Goal: Task Accomplishment & Management: Manage account settings

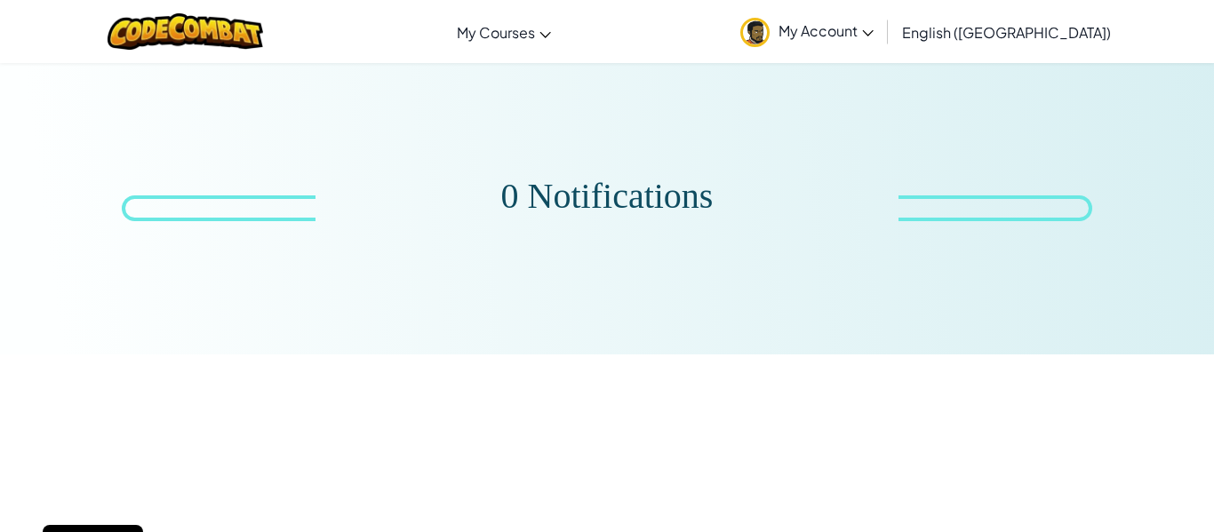
click at [882, 43] on link "My Account" at bounding box center [806, 32] width 151 height 56
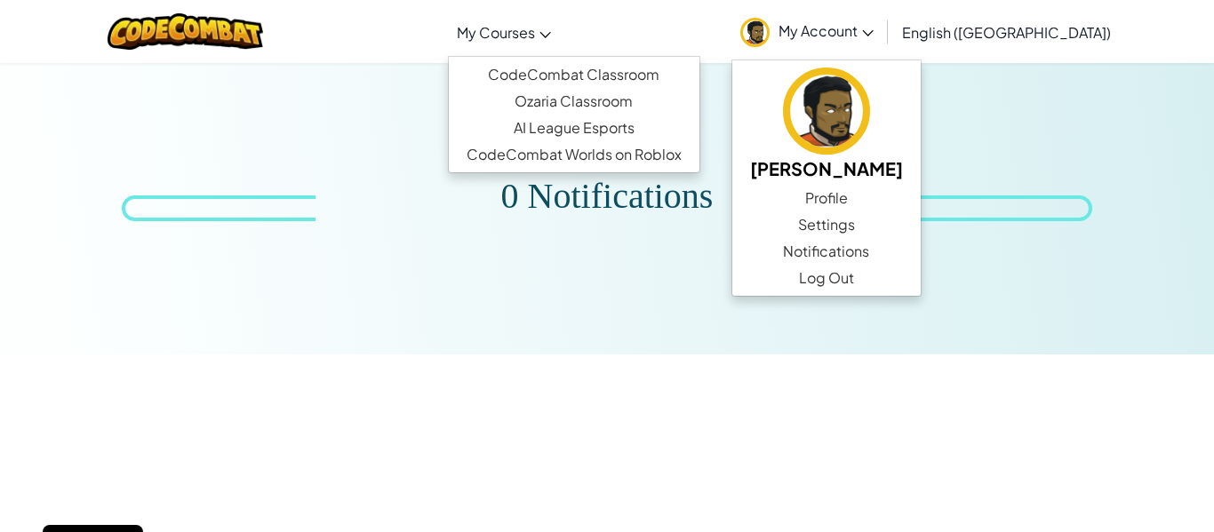
click at [535, 39] on span "My Courses" at bounding box center [496, 32] width 78 height 19
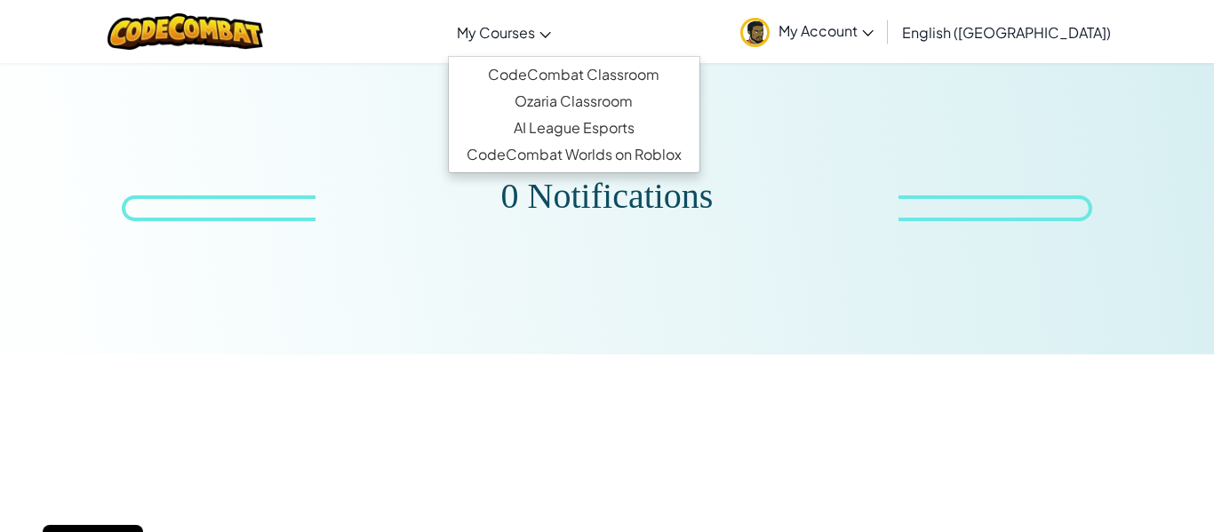
click at [873, 35] on span "My Account" at bounding box center [825, 30] width 95 height 19
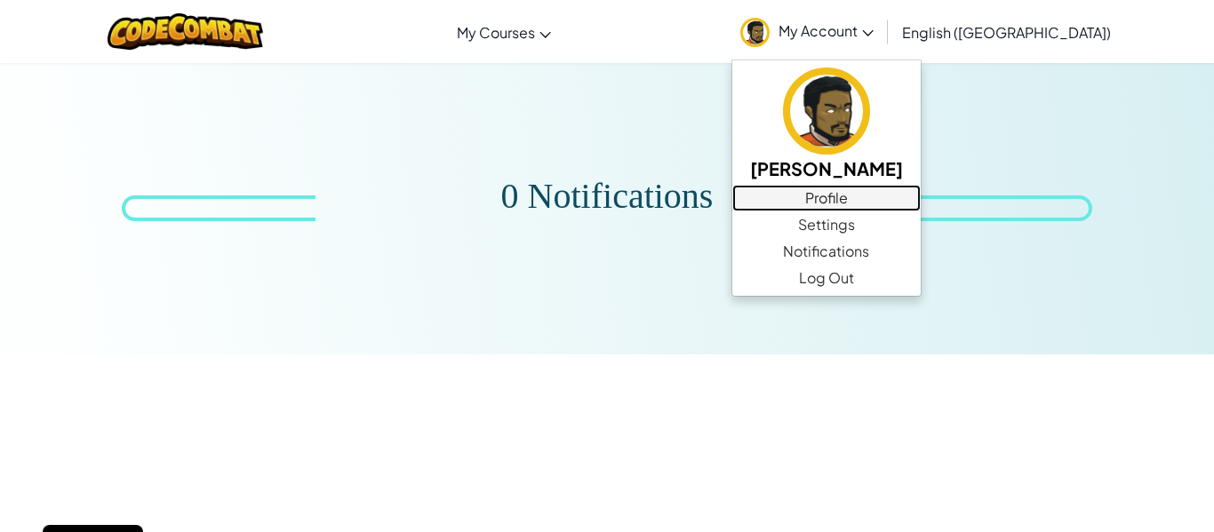
click at [898, 206] on link "Profile" at bounding box center [826, 198] width 188 height 27
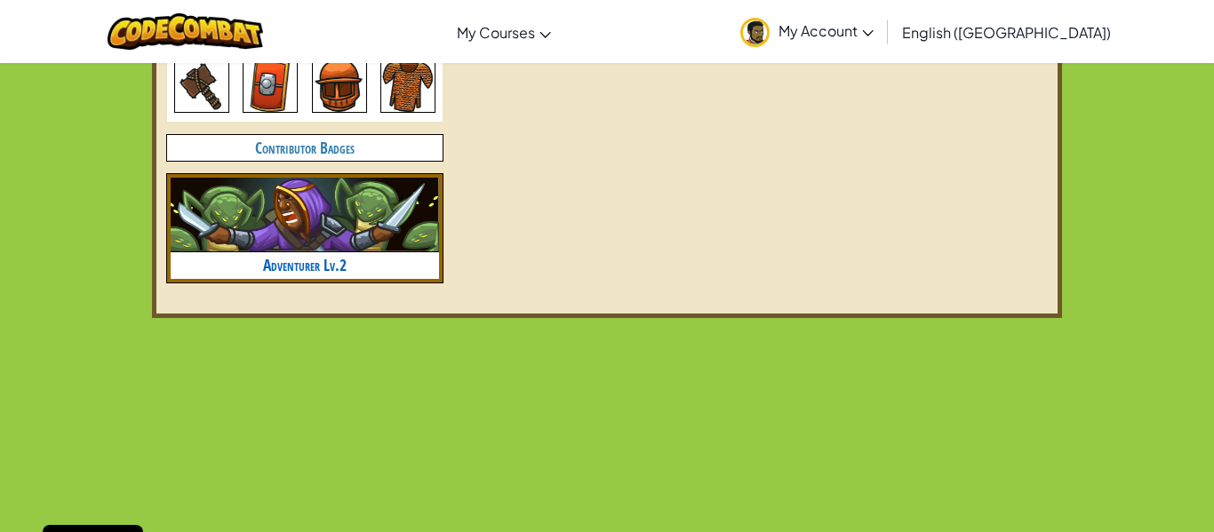
scroll to position [1112, 0]
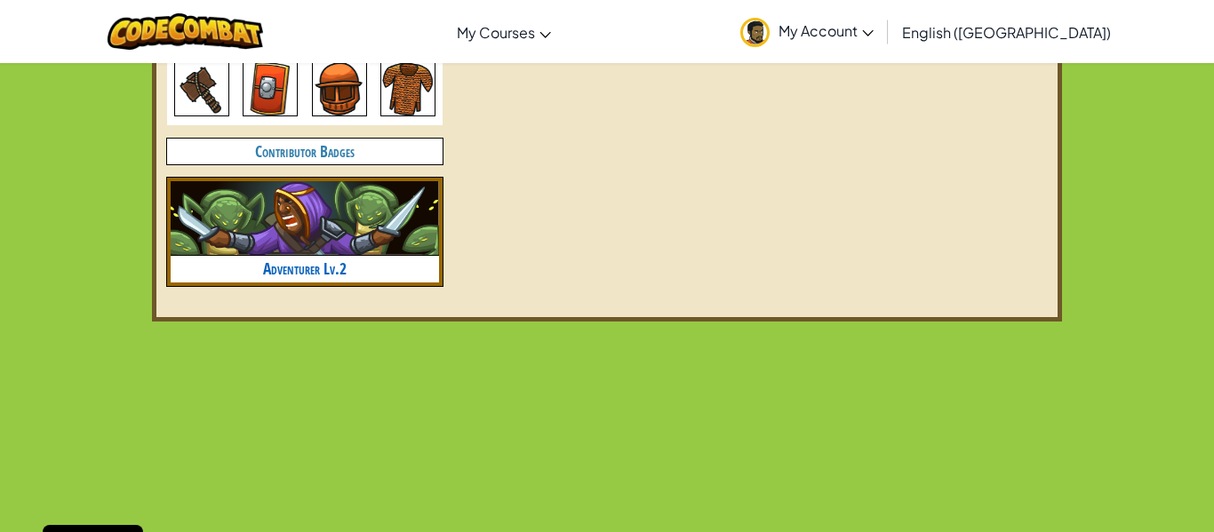
click at [300, 256] on h4 "Adventurer Lv.2" at bounding box center [305, 269] width 268 height 26
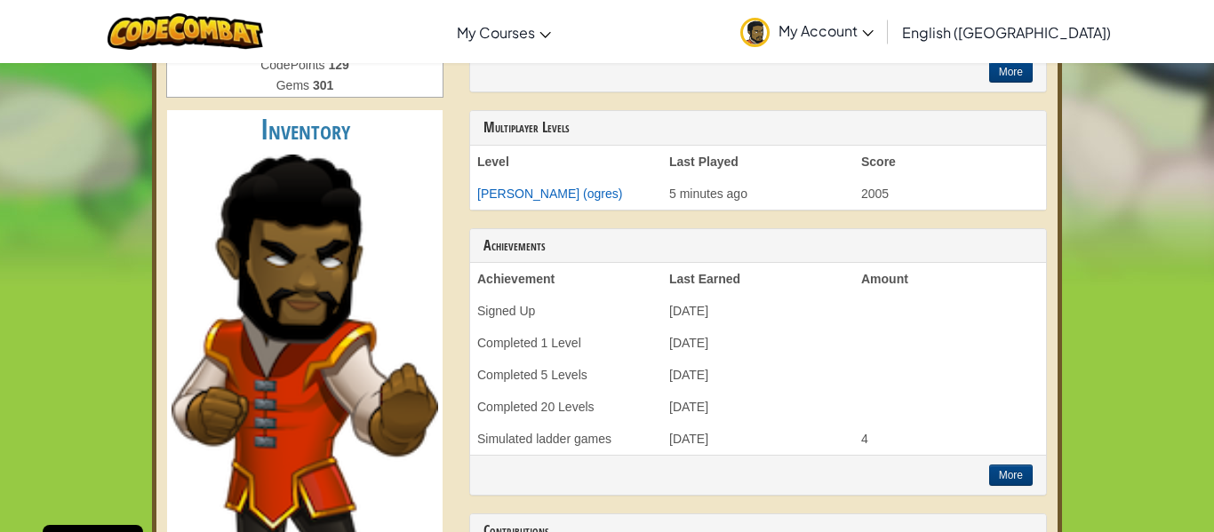
scroll to position [0, 0]
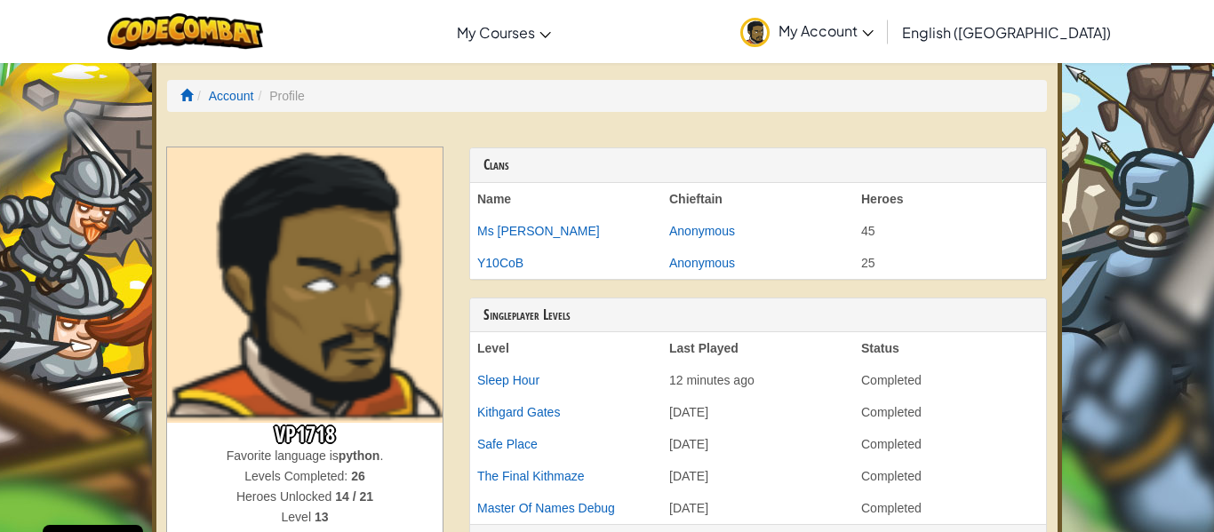
click at [873, 38] on span "My Account" at bounding box center [825, 30] width 95 height 19
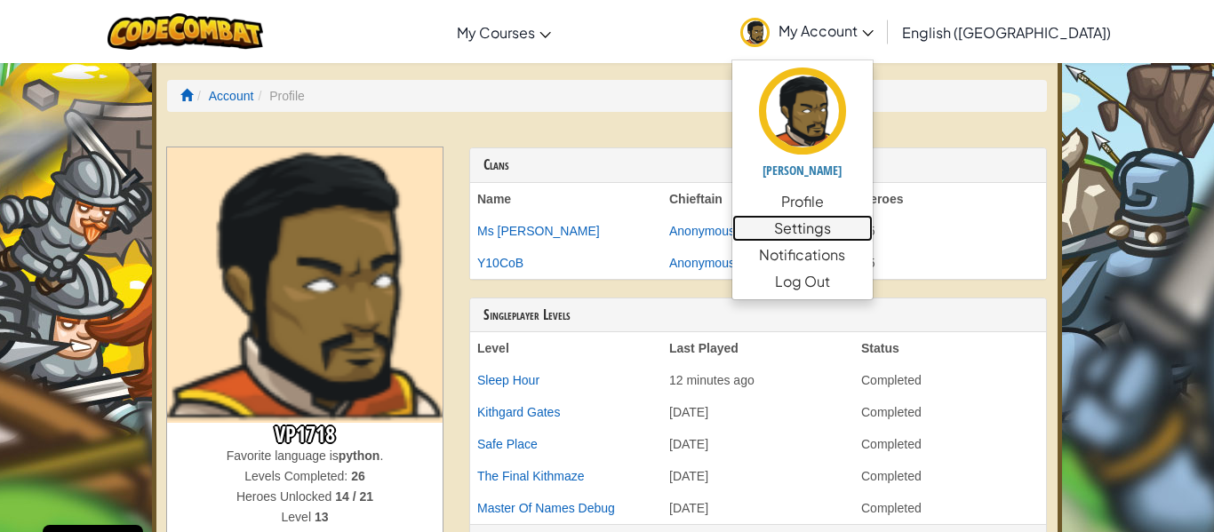
click at [873, 231] on link "Settings" at bounding box center [802, 228] width 140 height 27
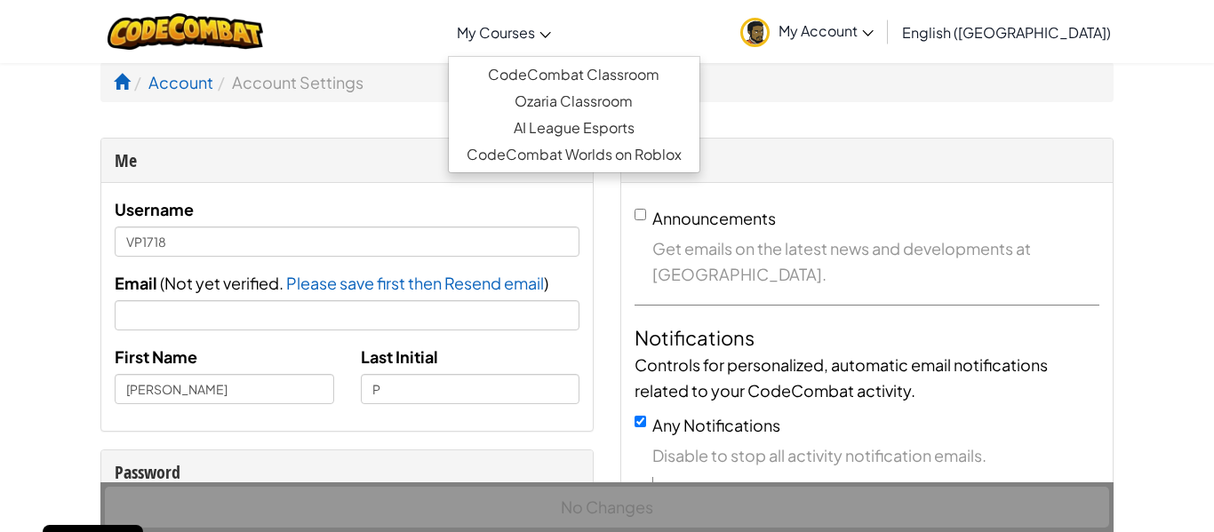
click at [535, 33] on span "My Courses" at bounding box center [496, 32] width 78 height 19
click at [535, 36] on span "My Courses" at bounding box center [496, 32] width 78 height 19
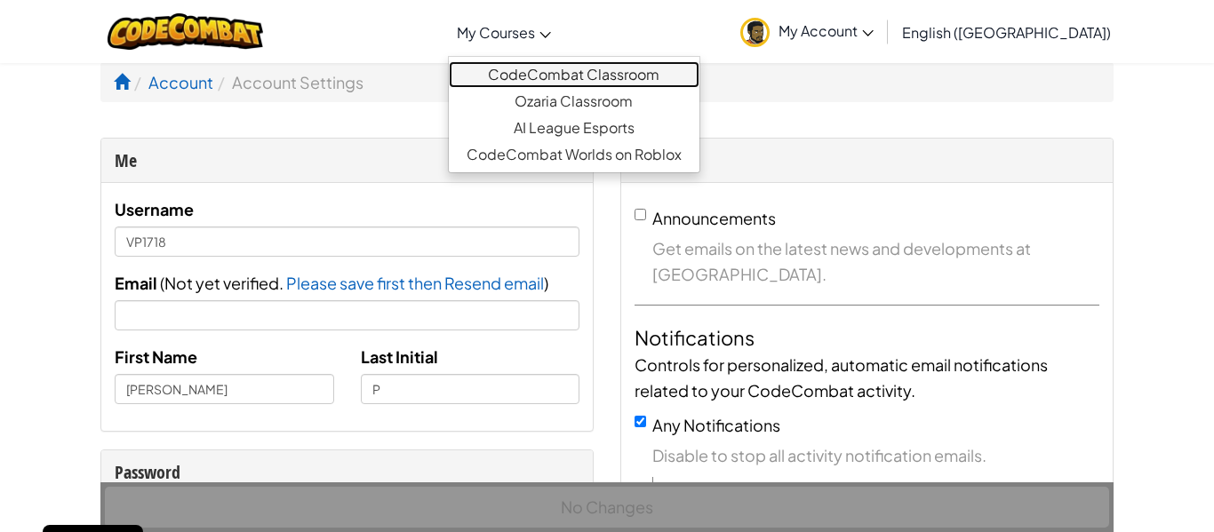
click at [584, 80] on link "CodeCombat Classroom" at bounding box center [574, 74] width 251 height 27
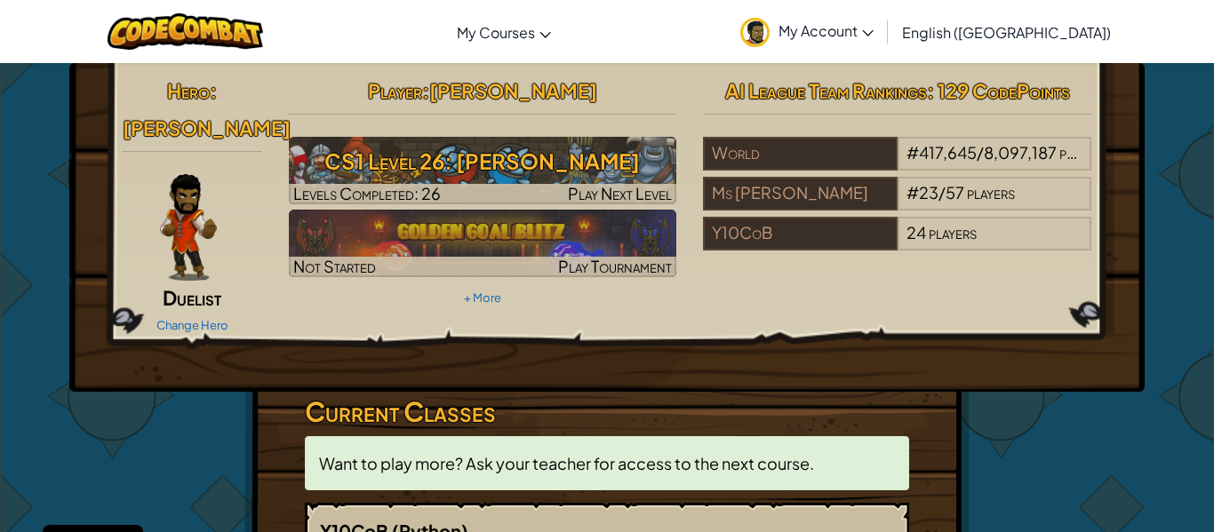
click at [183, 238] on img at bounding box center [188, 227] width 57 height 107
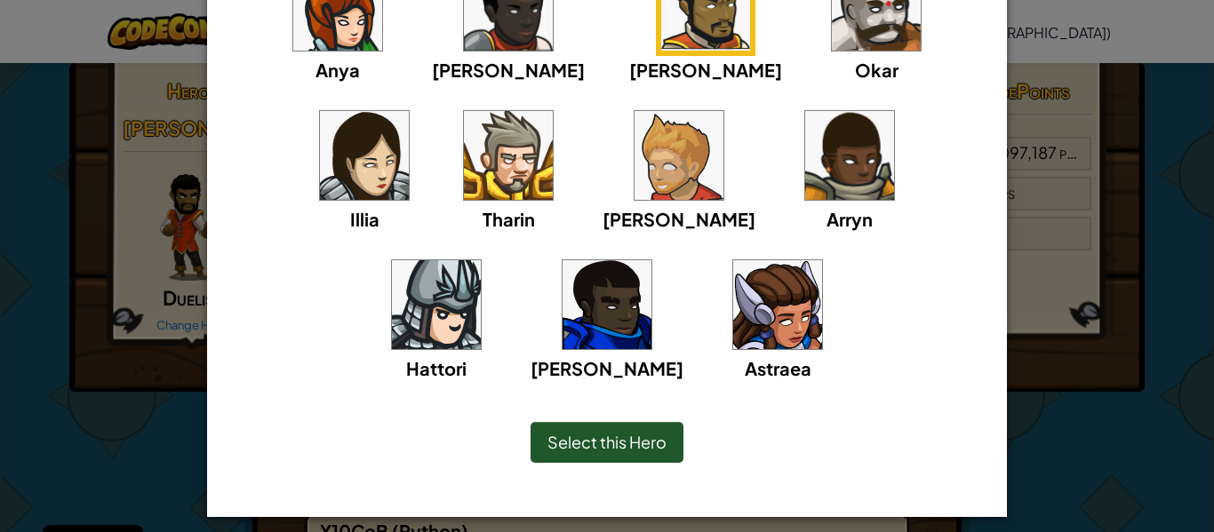
scroll to position [227, 0]
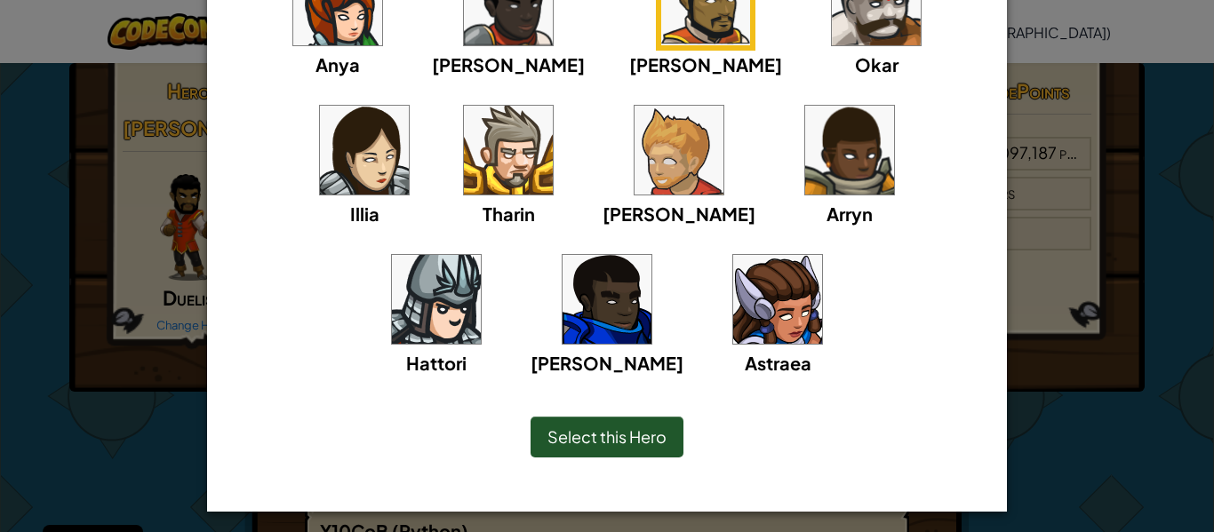
click at [600, 441] on span "Select this Hero" at bounding box center [606, 436] width 119 height 20
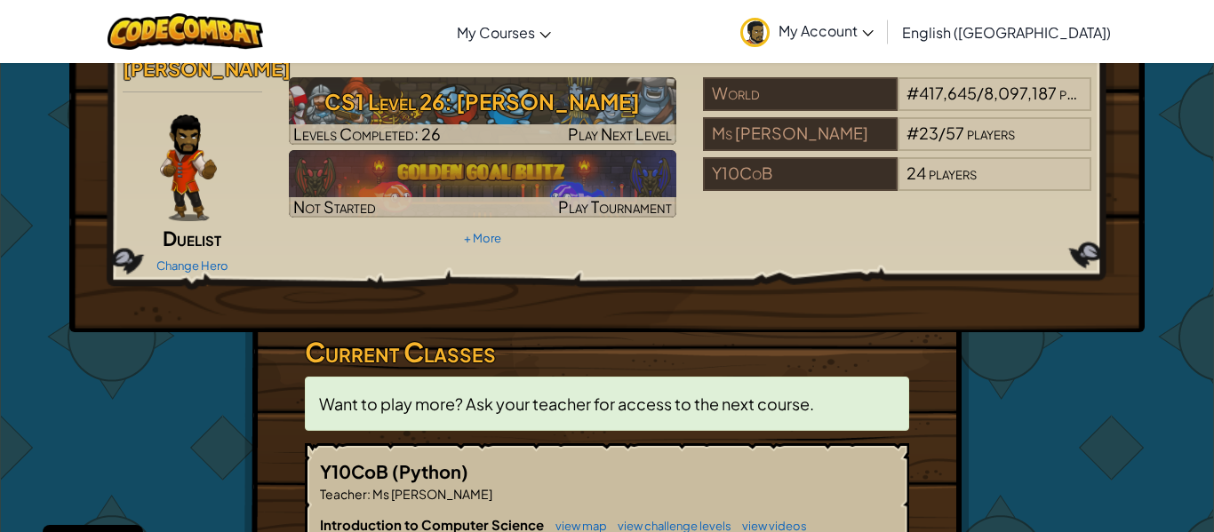
scroll to position [0, 0]
